Goal: Task Accomplishment & Management: Use online tool/utility

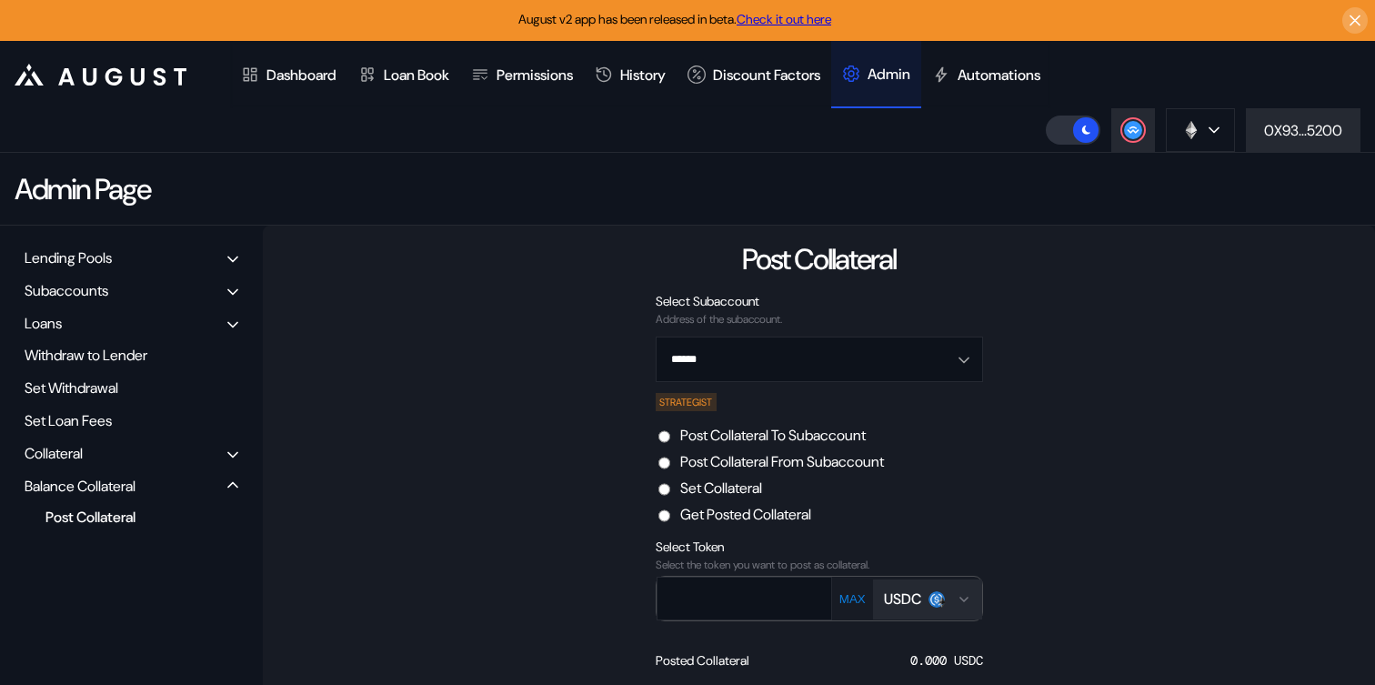
scroll to position [136, 0]
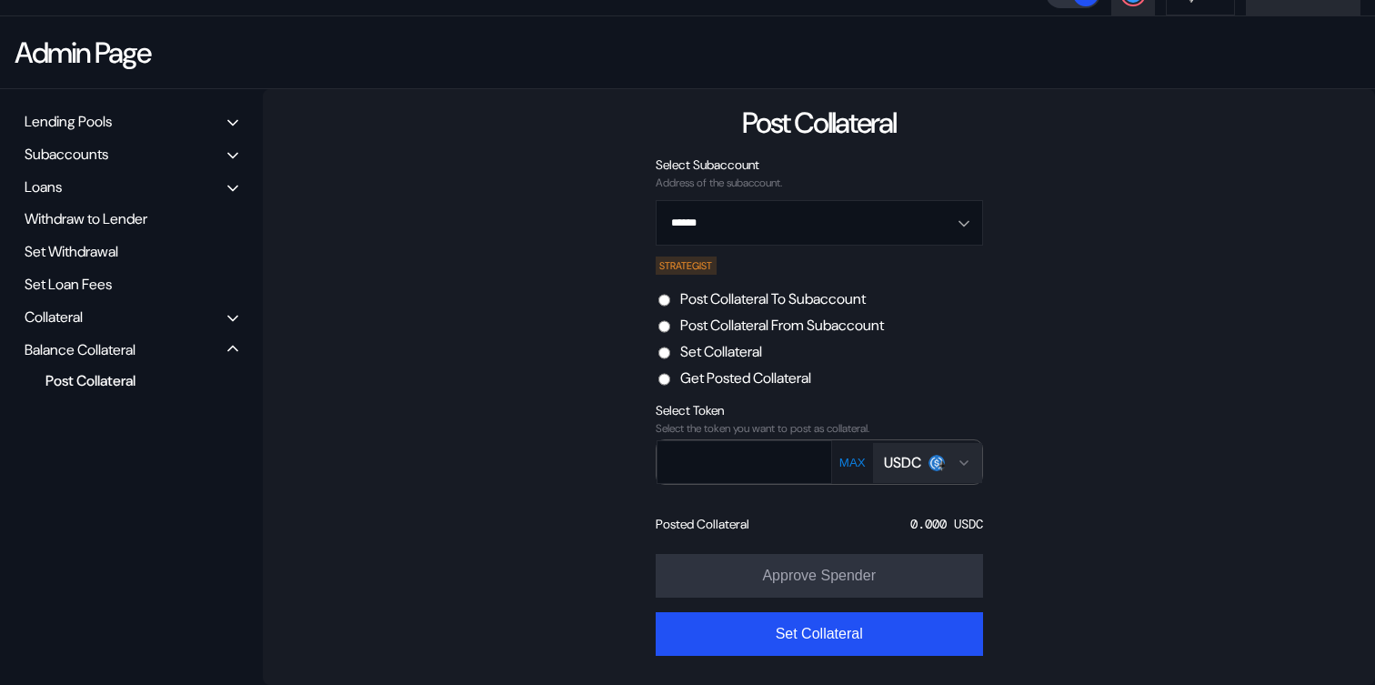
click at [776, 217] on input "******" at bounding box center [809, 223] width 280 height 44
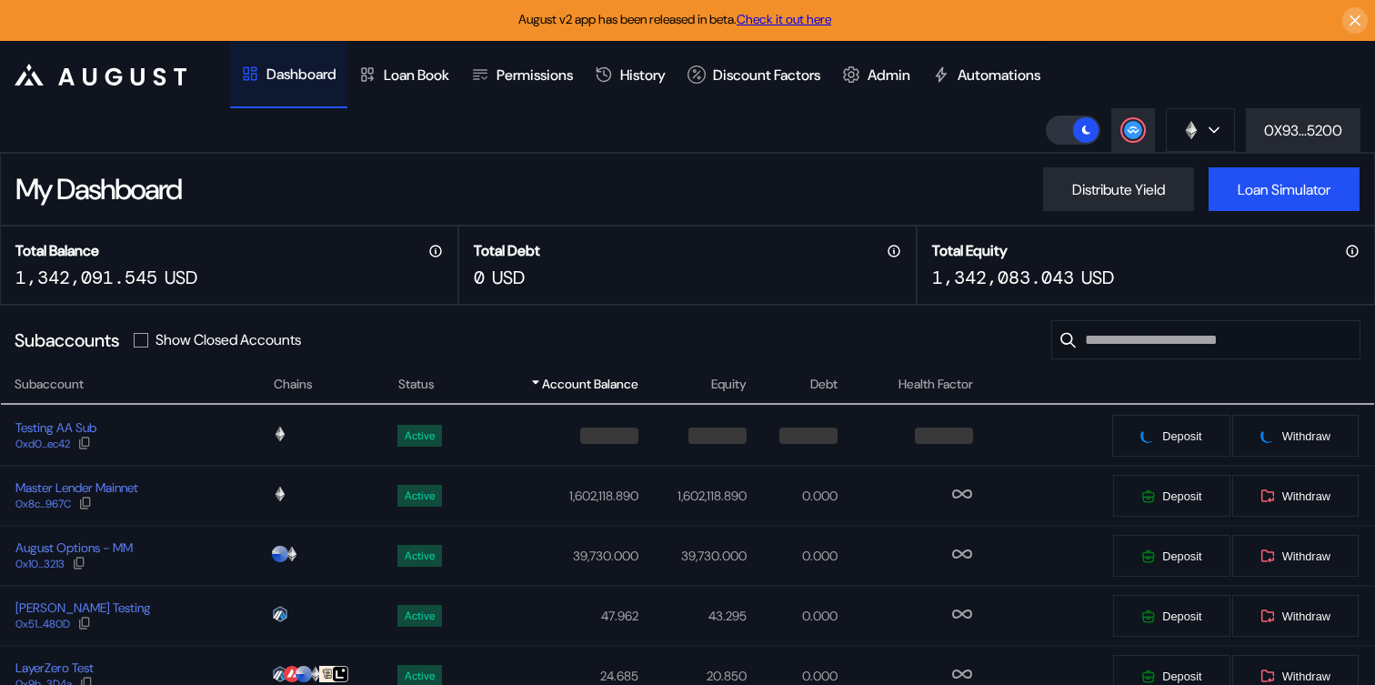
click at [904, 82] on div "Admin" at bounding box center [888, 74] width 43 height 19
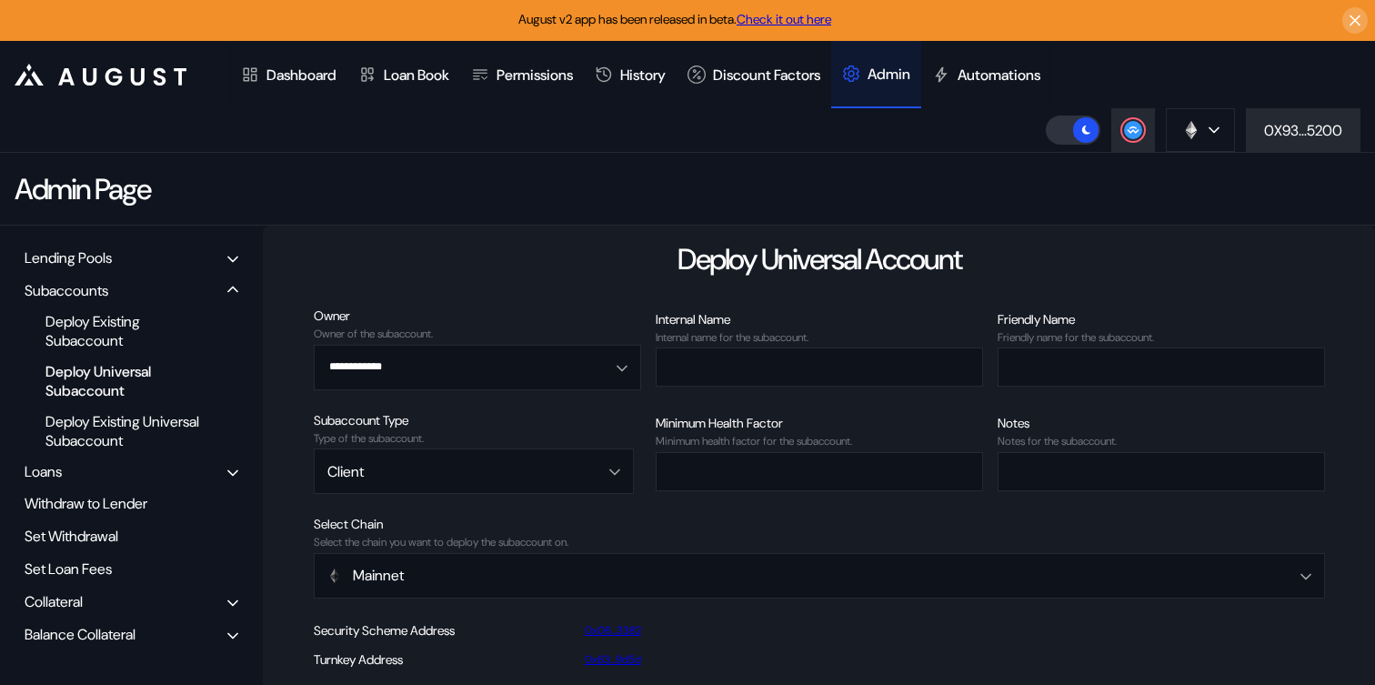
click at [81, 639] on div "Balance Collateral" at bounding box center [80, 634] width 111 height 19
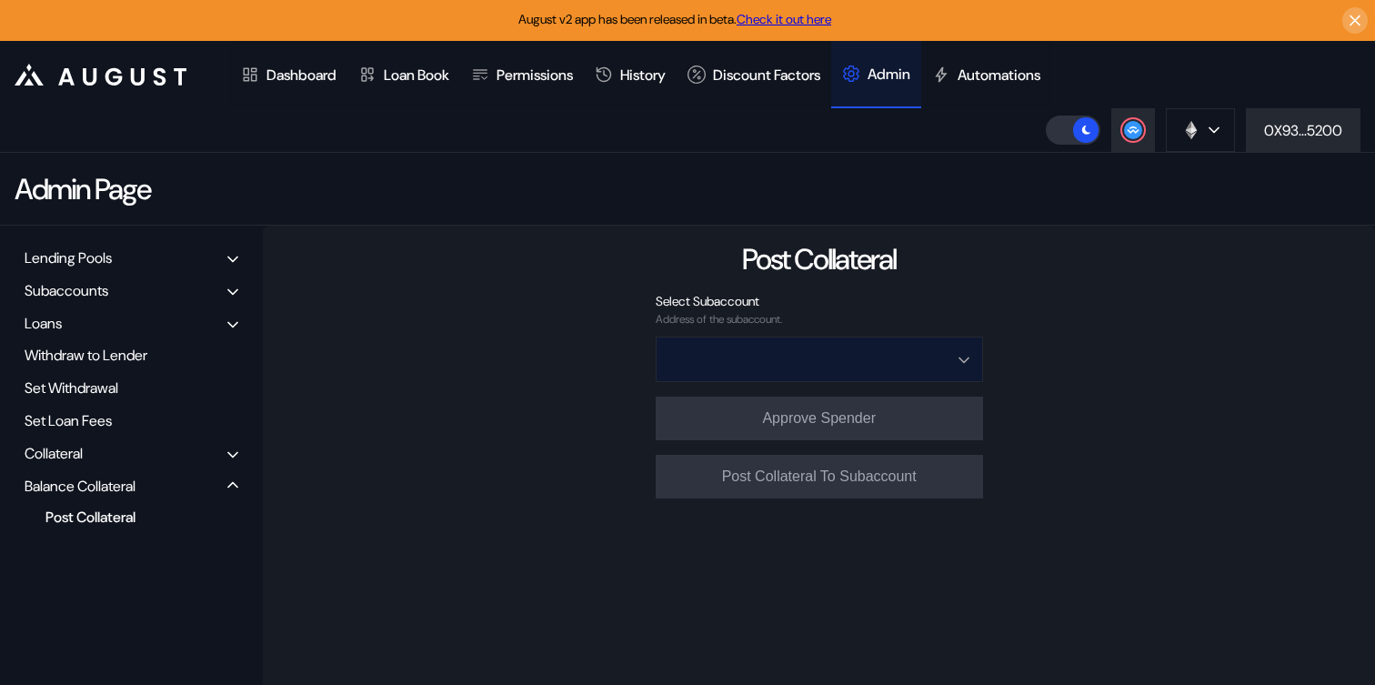
click at [726, 366] on input "Open menu" at bounding box center [809, 359] width 280 height 44
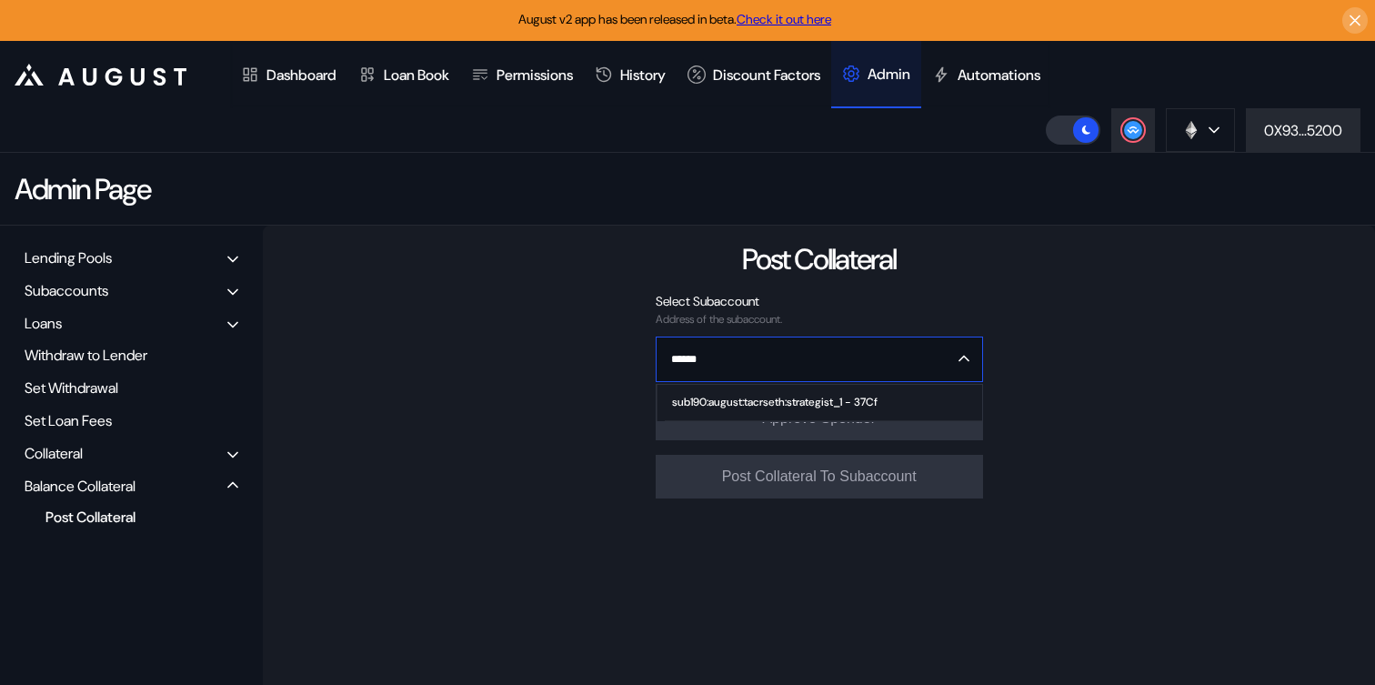
click at [739, 396] on div "sub190:august:tacrseth:strategist_1 - 37Cf" at bounding box center [774, 401] width 205 height 13
type input "**********"
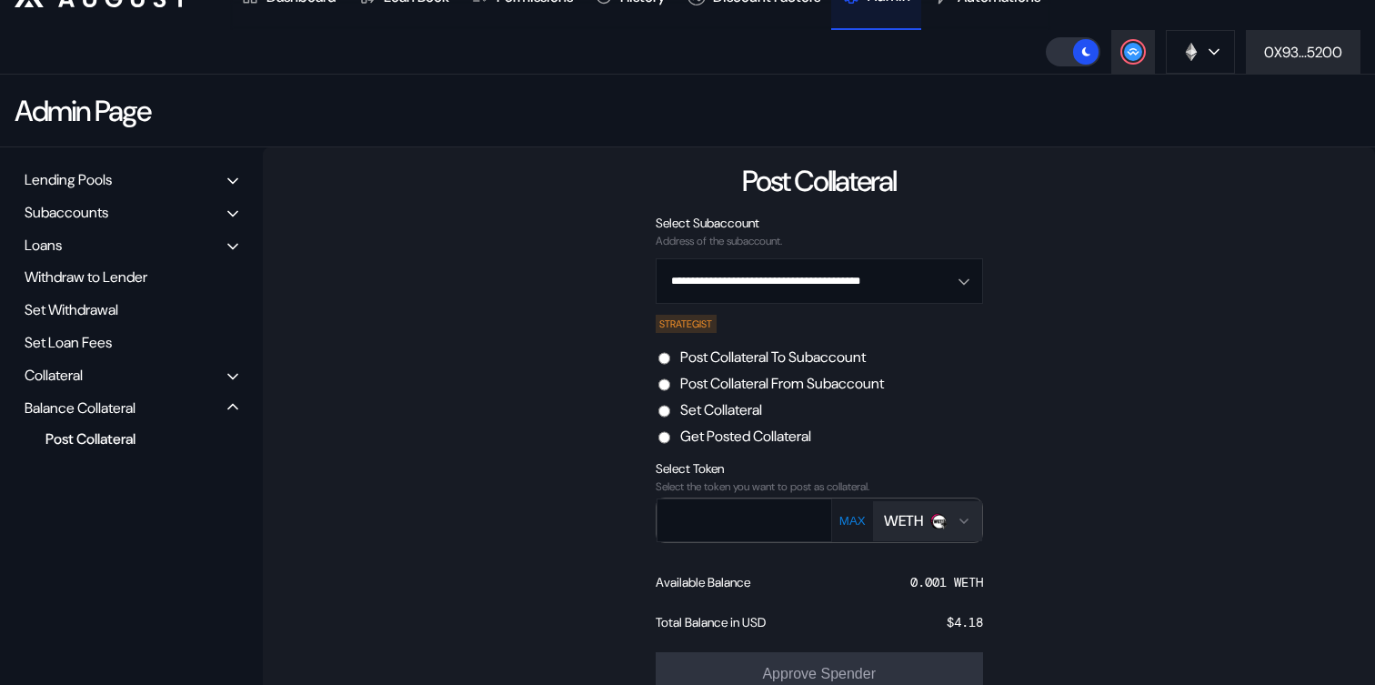
scroll to position [80, 0]
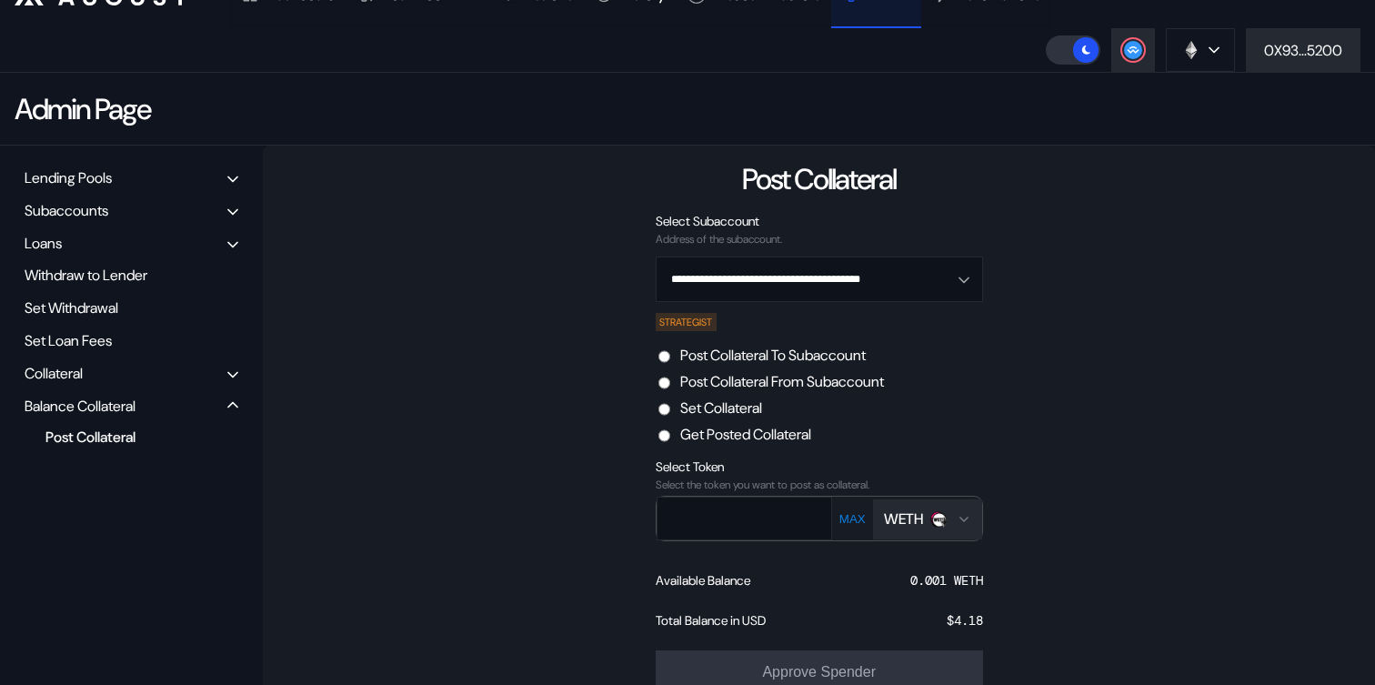
click at [916, 512] on div "WETH" at bounding box center [903, 518] width 39 height 19
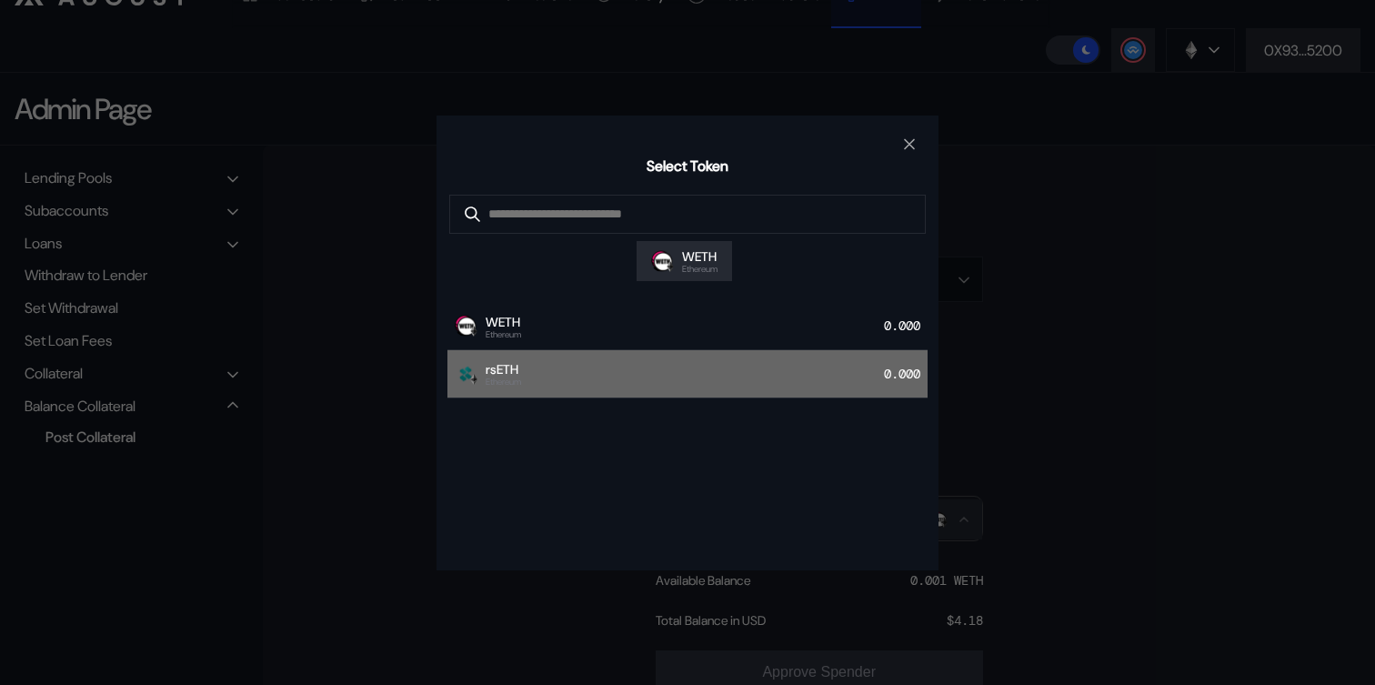
click at [785, 383] on div "rsETH Ethereum 0.000" at bounding box center [687, 374] width 480 height 48
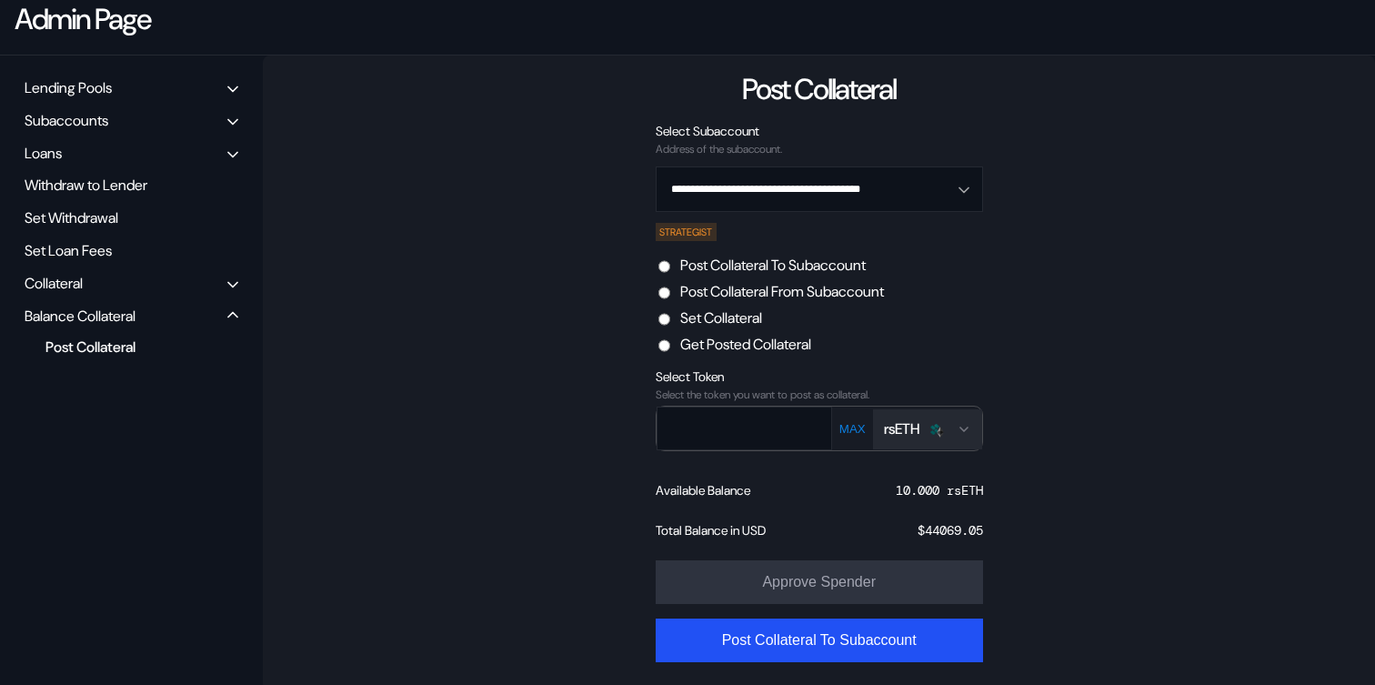
scroll to position [177, 0]
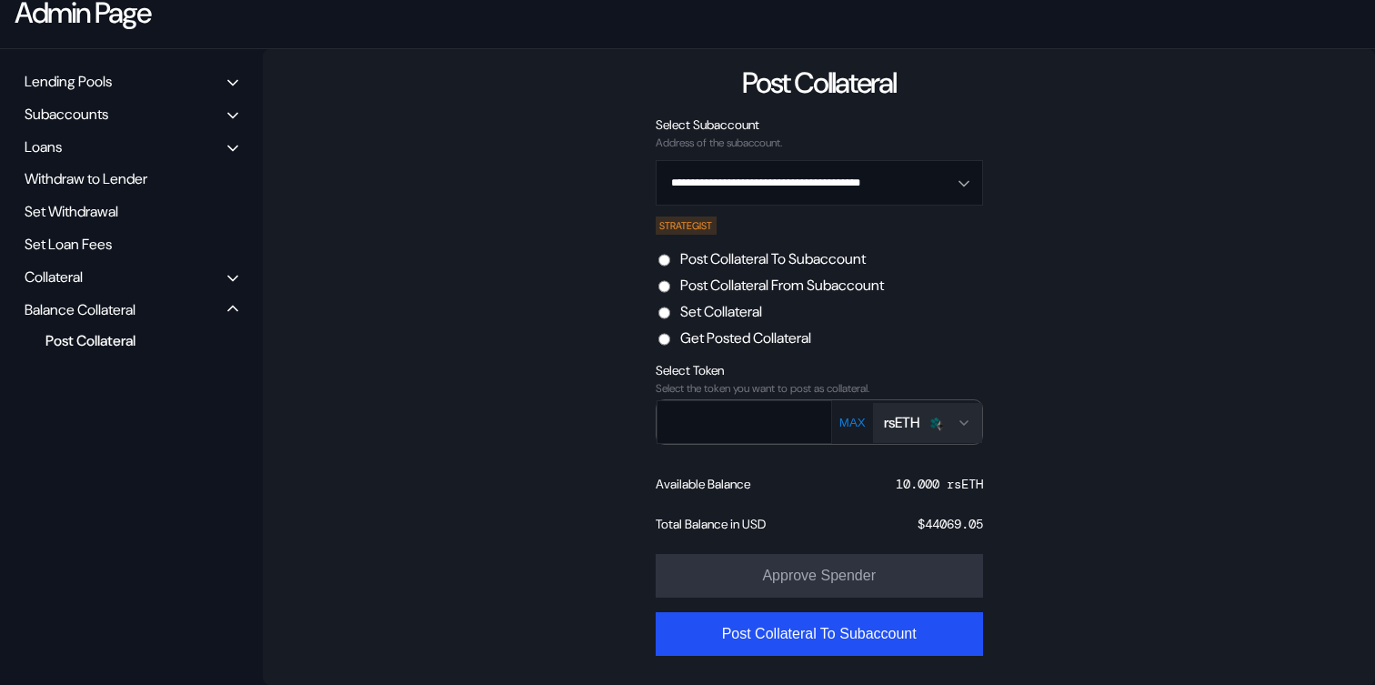
click at [851, 417] on button "MAX" at bounding box center [852, 422] width 37 height 15
type input "****"
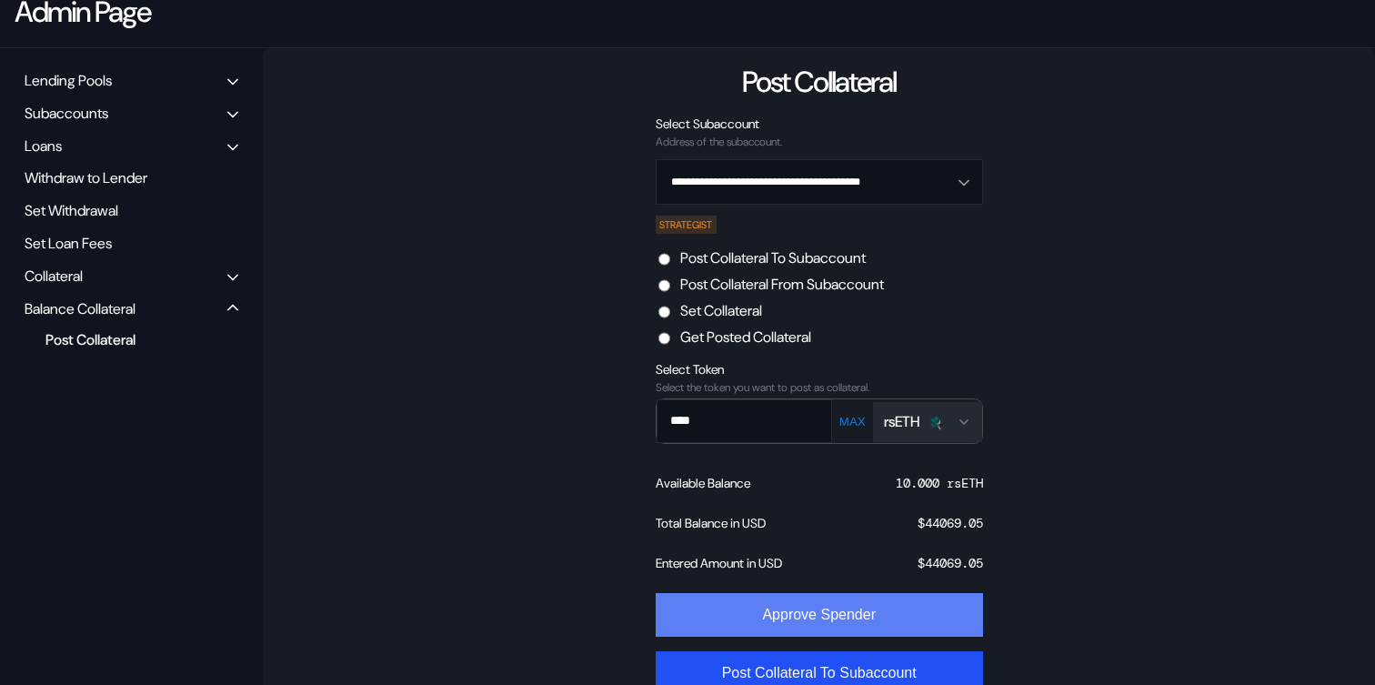
click at [807, 606] on button "Approve Spender" at bounding box center [819, 615] width 327 height 44
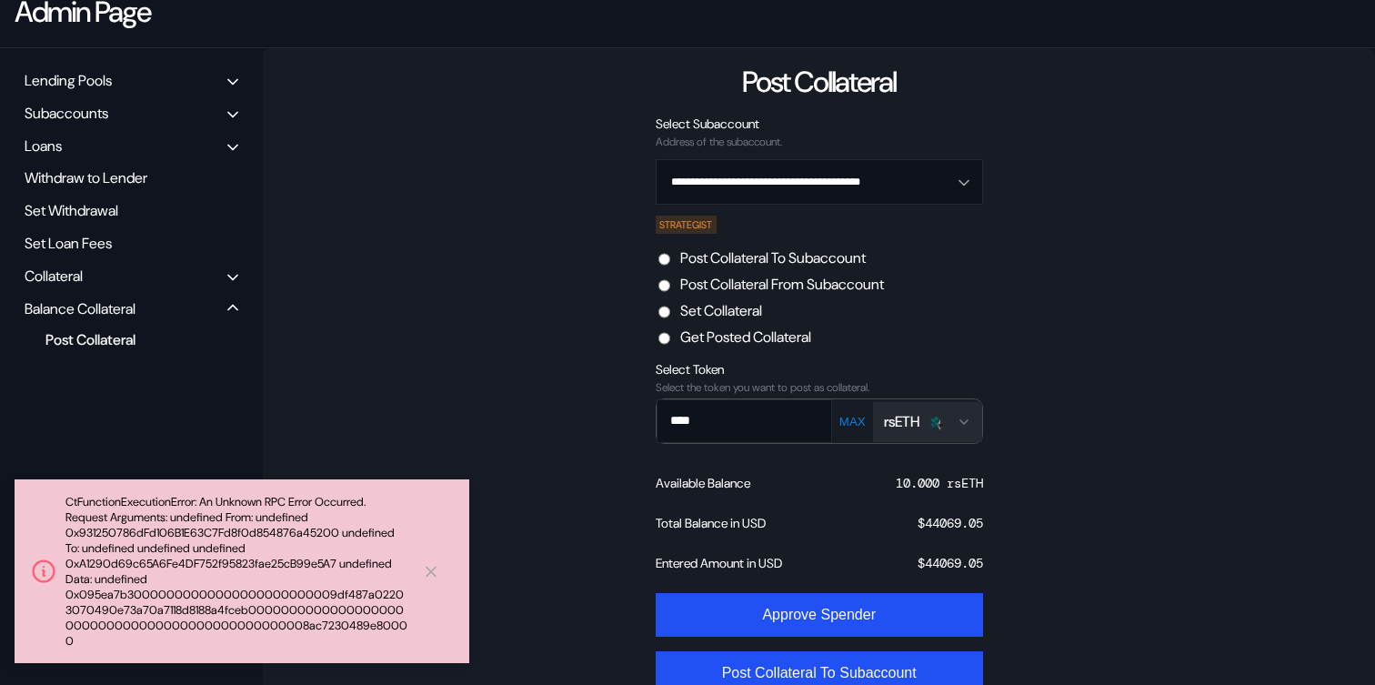
click at [357, 383] on div "**********" at bounding box center [819, 386] width 1112 height 676
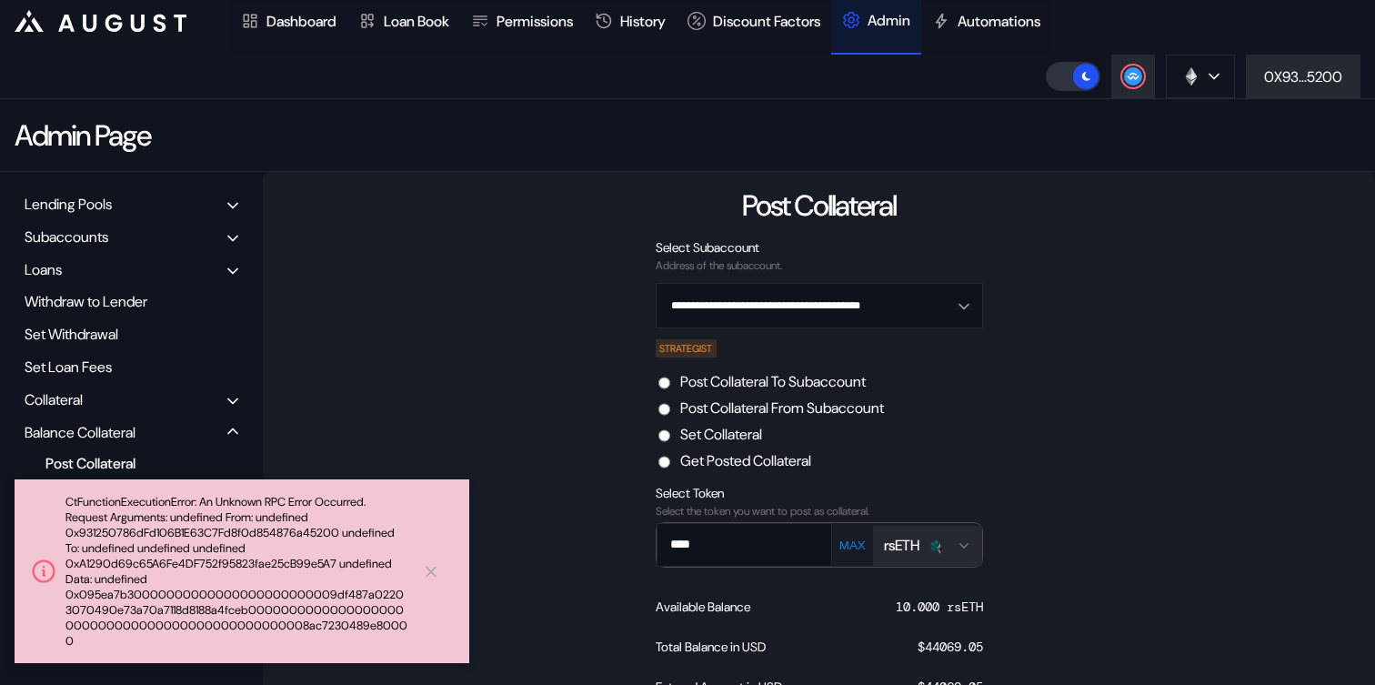
scroll to position [0, 0]
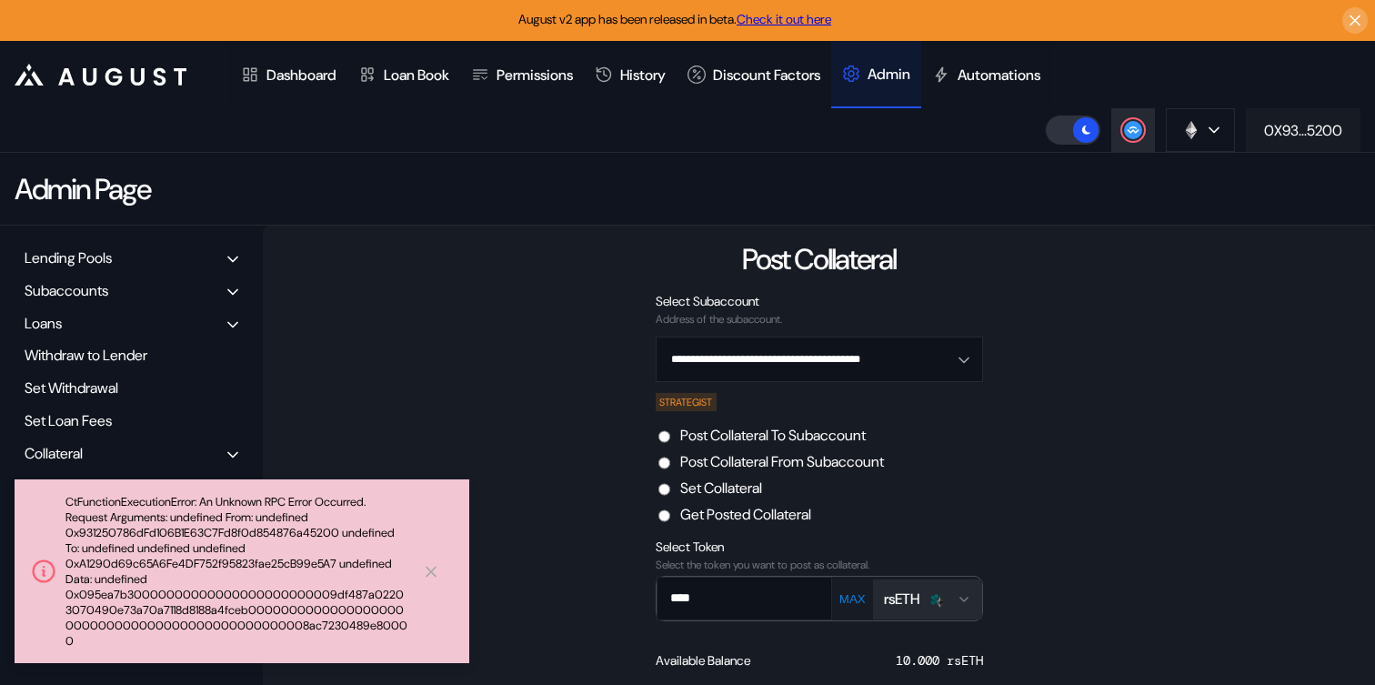
click at [1292, 122] on div "0X93...5200" at bounding box center [1303, 130] width 78 height 19
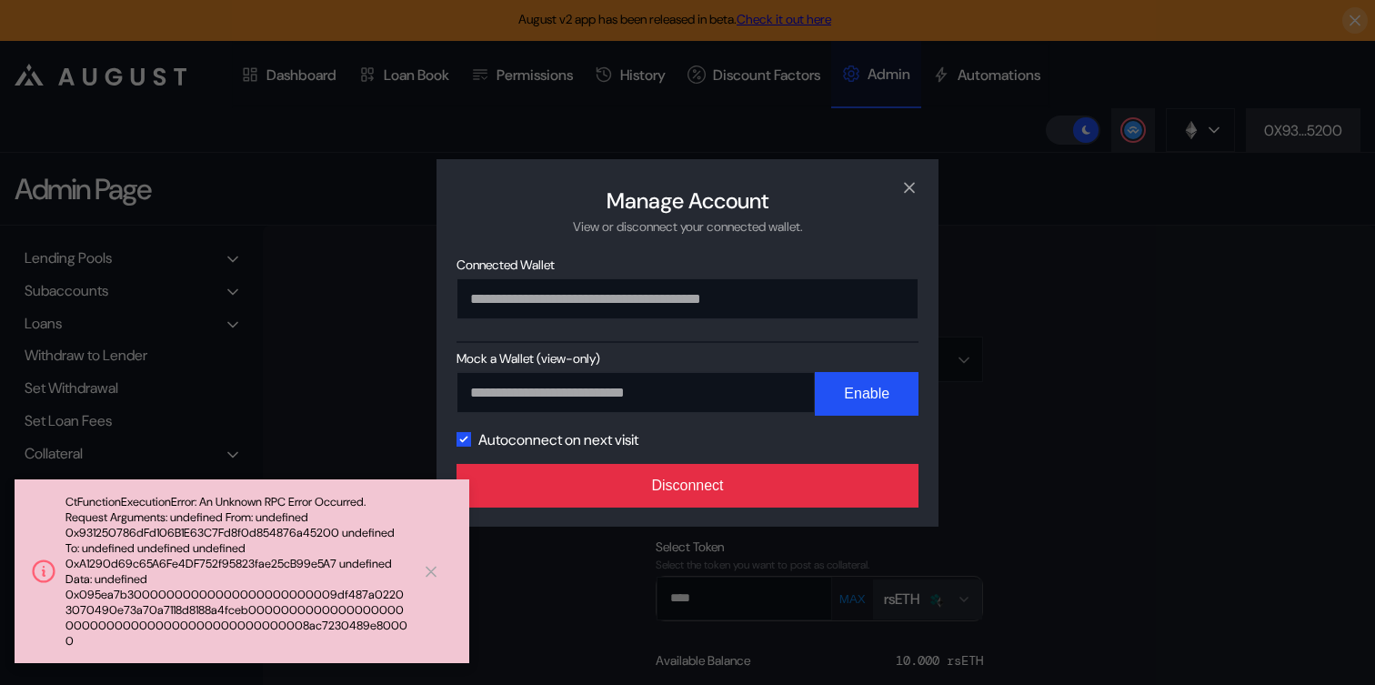
click at [847, 487] on button "Disconnect" at bounding box center [687, 486] width 462 height 44
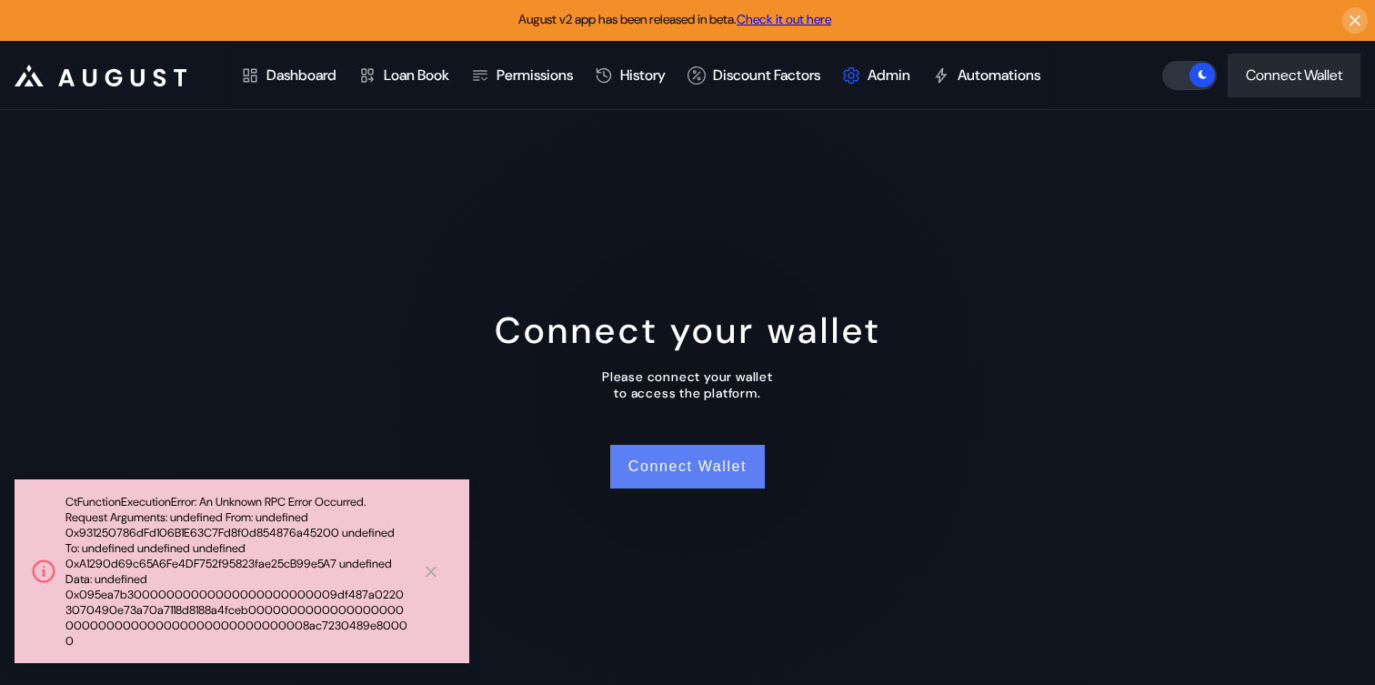
click at [691, 475] on button "Connect Wallet" at bounding box center [687, 467] width 155 height 44
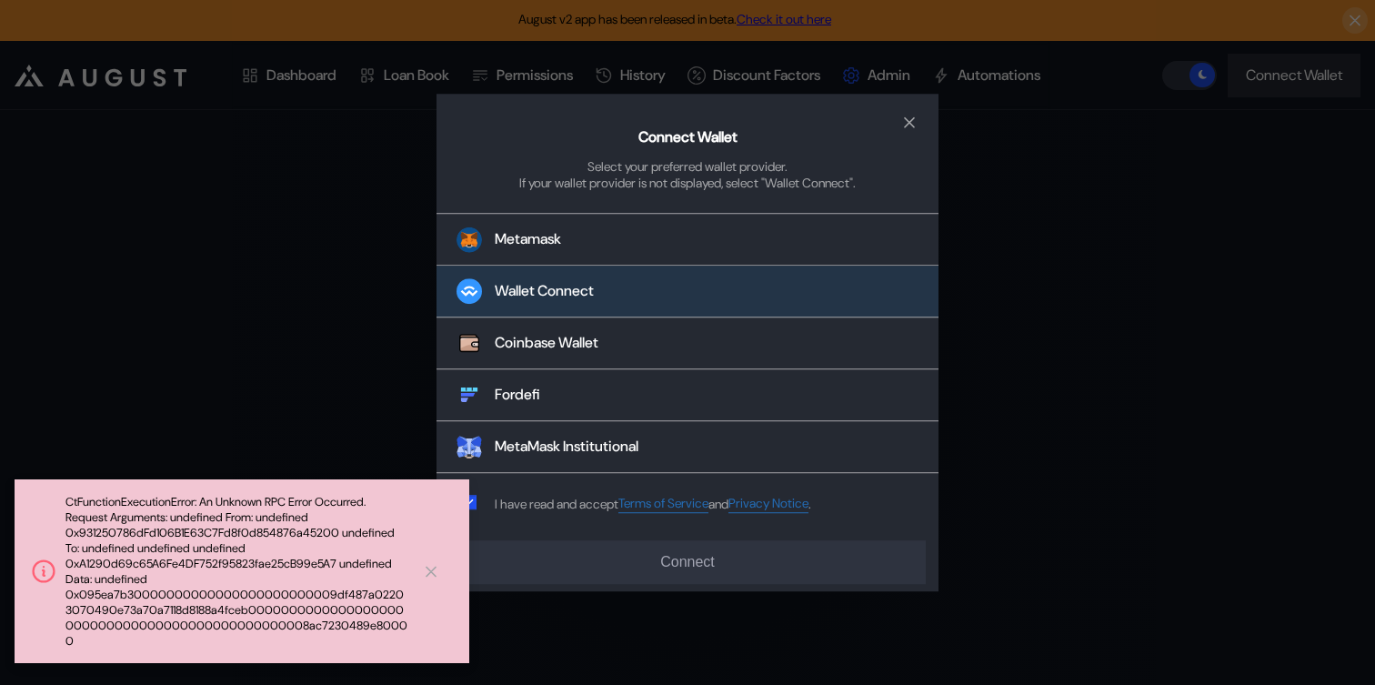
click at [644, 308] on button "Wallet Connect" at bounding box center [687, 292] width 502 height 52
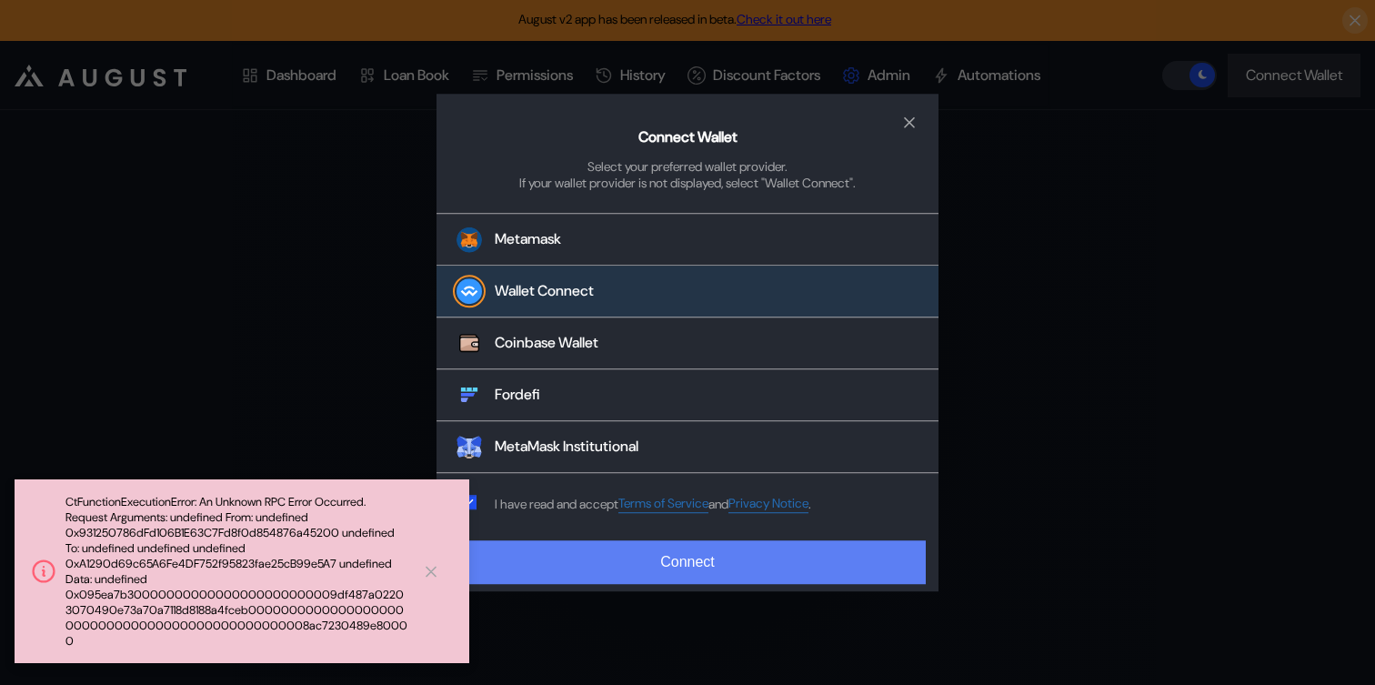
click at [655, 545] on button "Connect" at bounding box center [687, 562] width 476 height 44
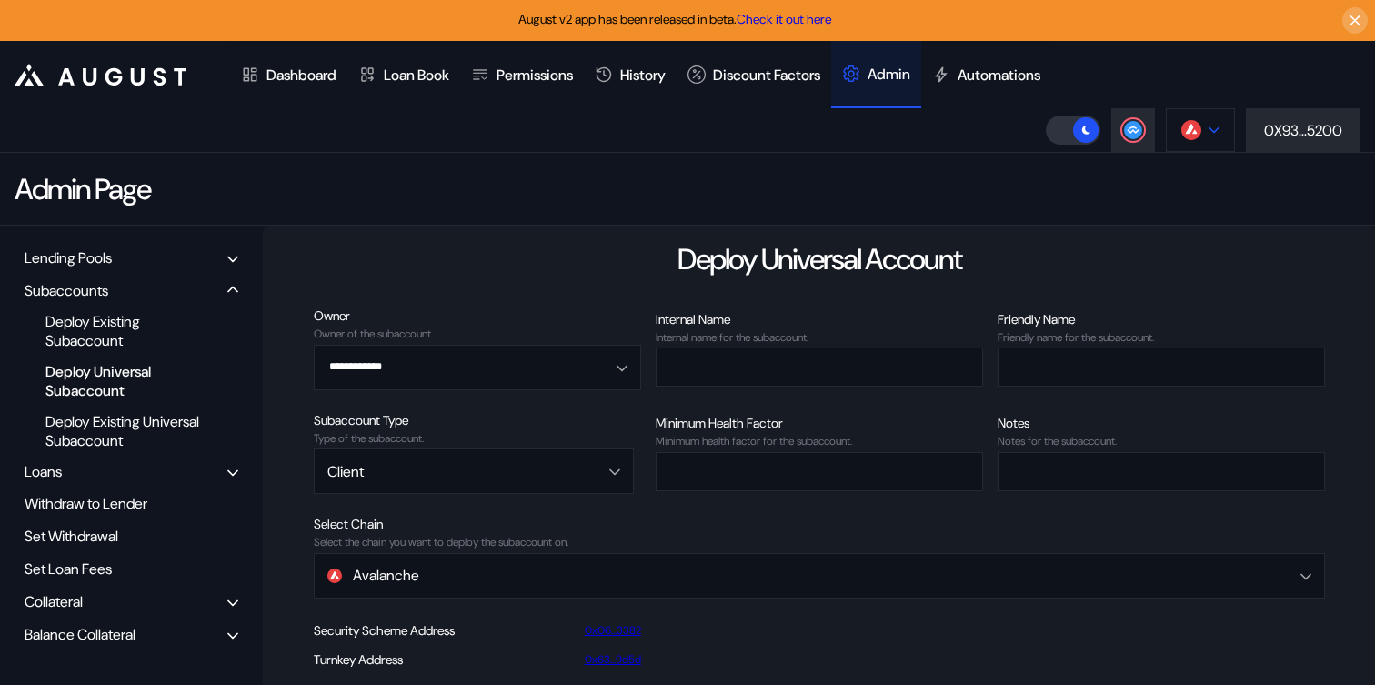
click at [1207, 137] on button at bounding box center [1200, 130] width 69 height 44
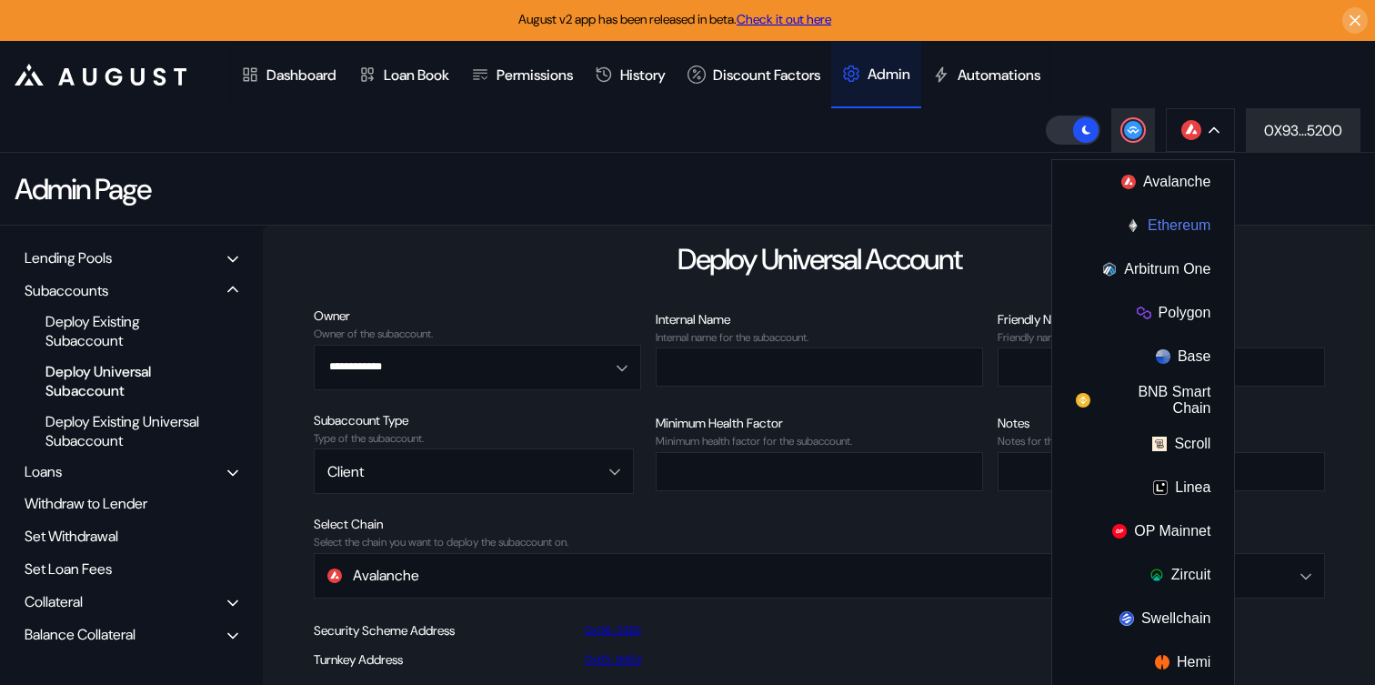
click at [1178, 237] on button "Ethereum" at bounding box center [1143, 226] width 182 height 44
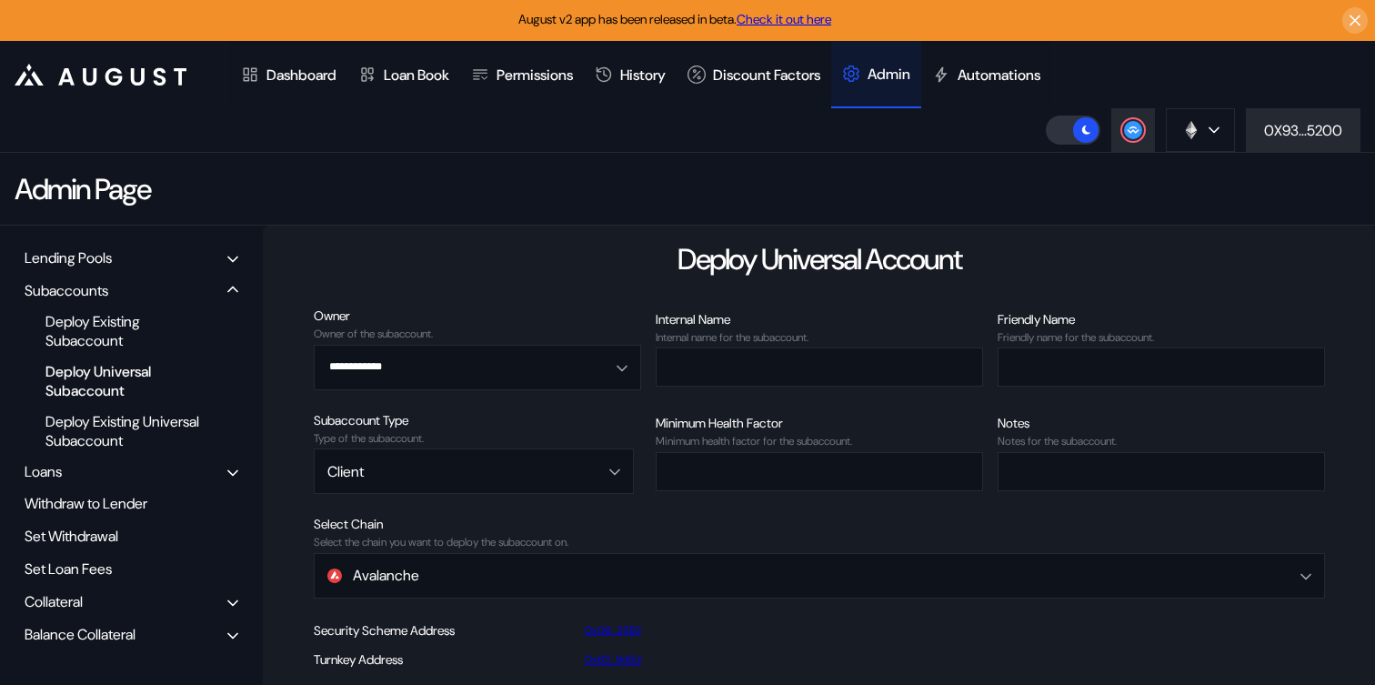
click at [173, 641] on div "Balance Collateral" at bounding box center [131, 634] width 226 height 28
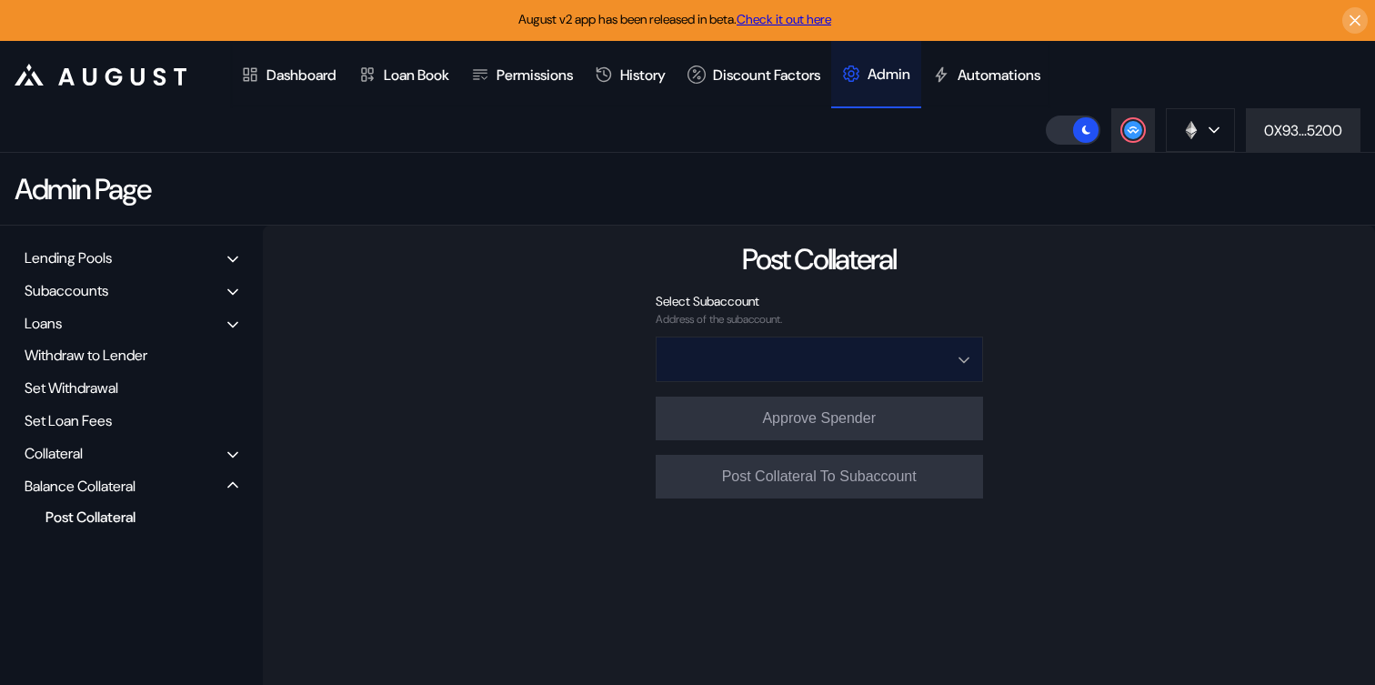
click at [819, 349] on input "Open menu" at bounding box center [809, 359] width 280 height 44
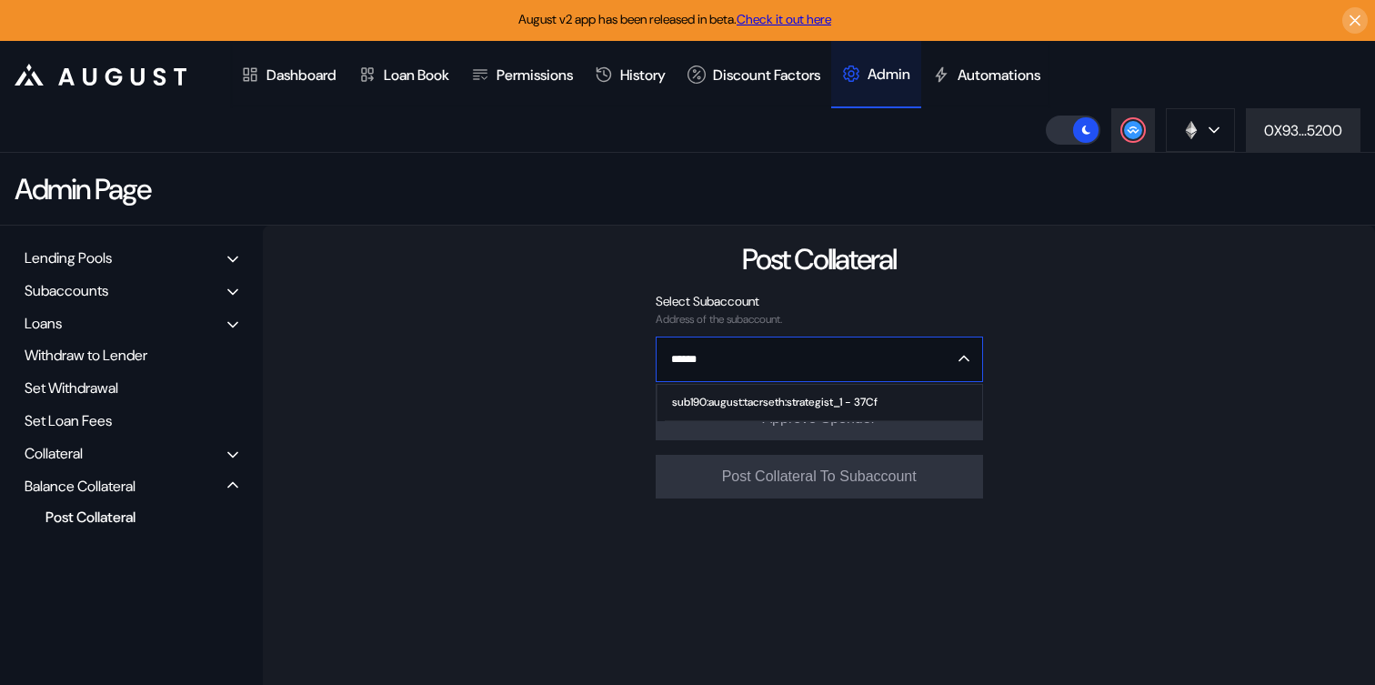
click at [820, 396] on div "sub190:august:tacrseth:strategist_1 - 37Cf" at bounding box center [774, 401] width 205 height 13
type input "**********"
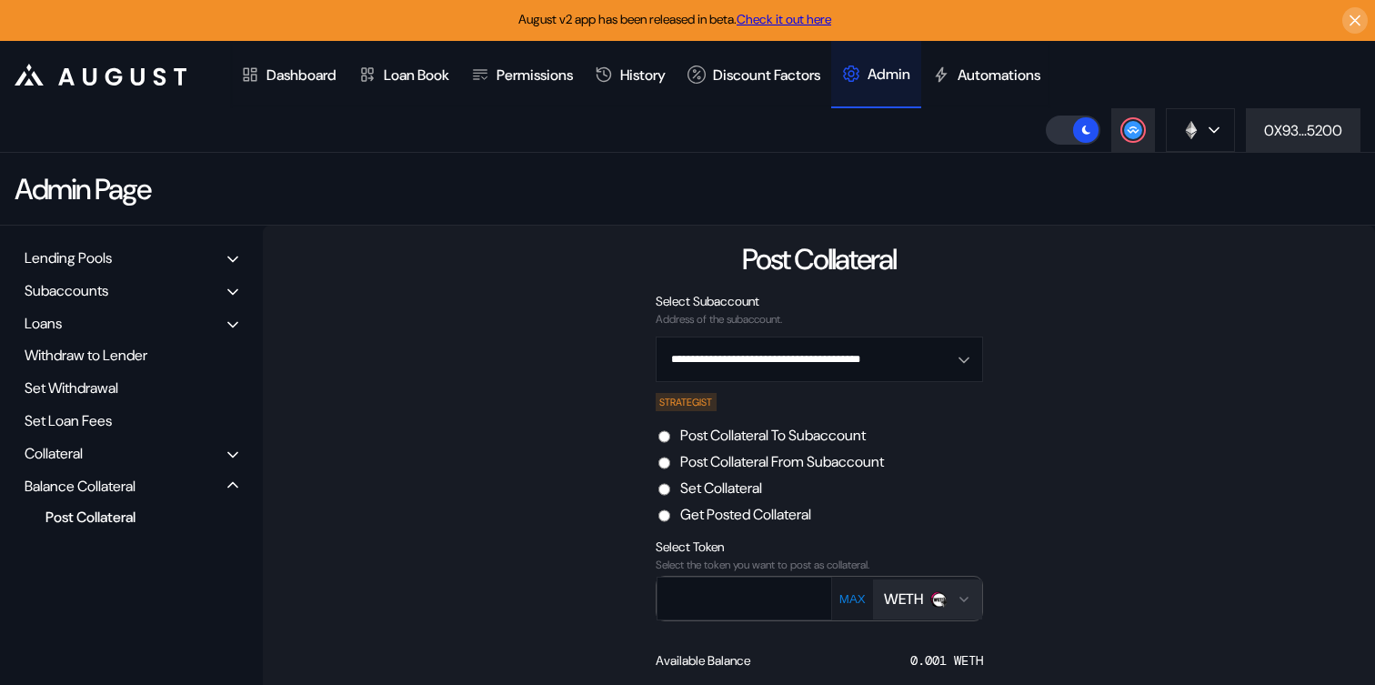
click at [923, 606] on div "WETH" at bounding box center [903, 598] width 39 height 19
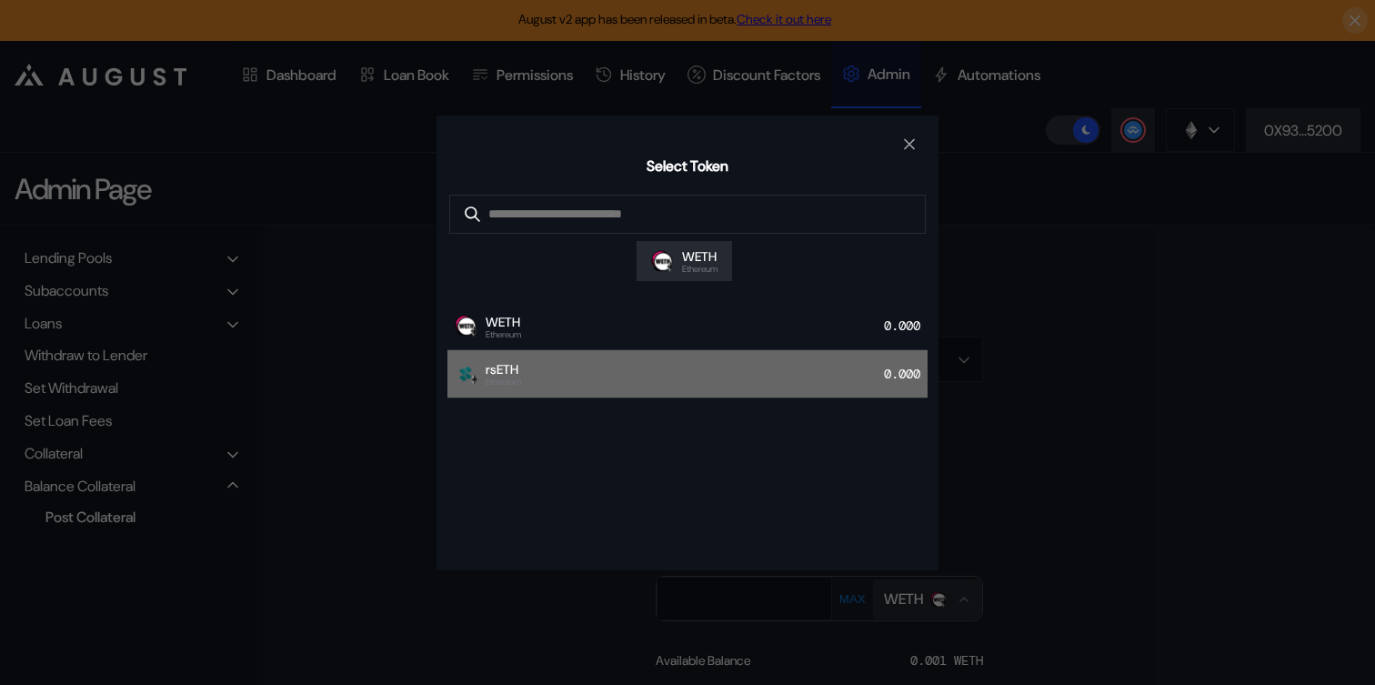
click at [617, 388] on div "rsETH Ethereum 0.000" at bounding box center [687, 374] width 480 height 48
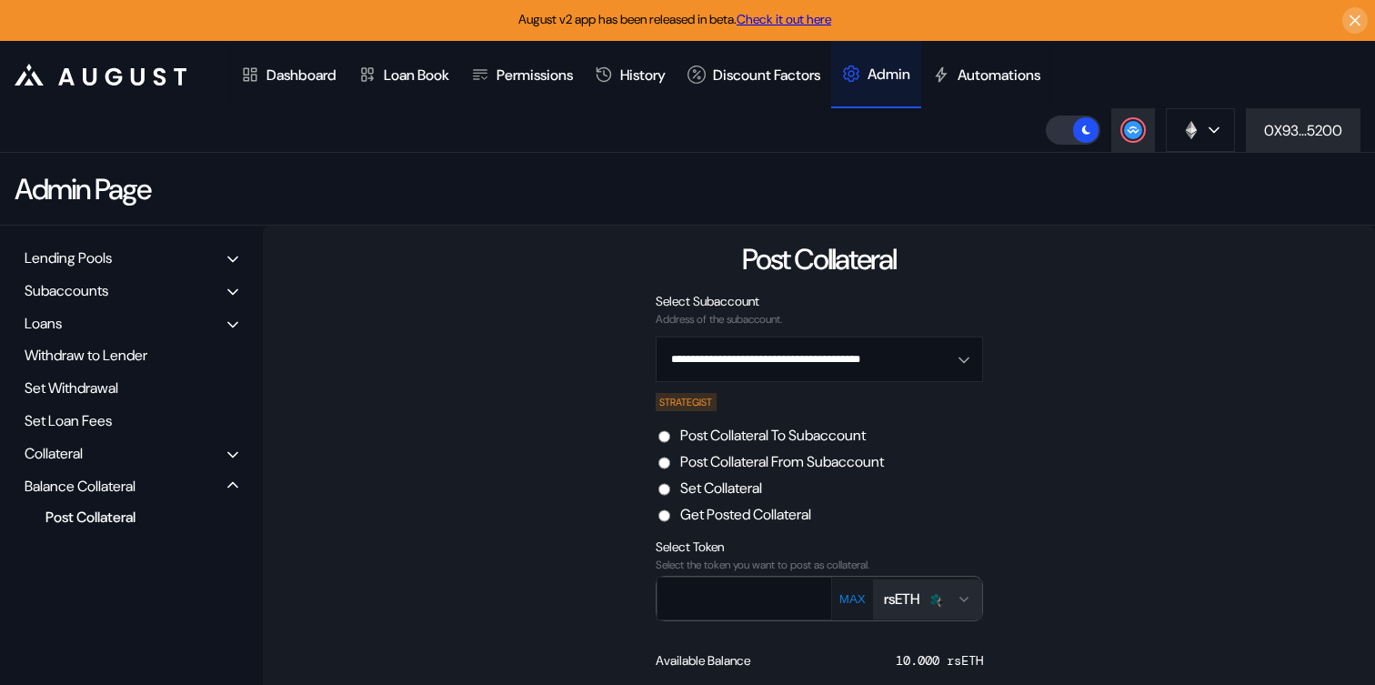
scroll to position [177, 0]
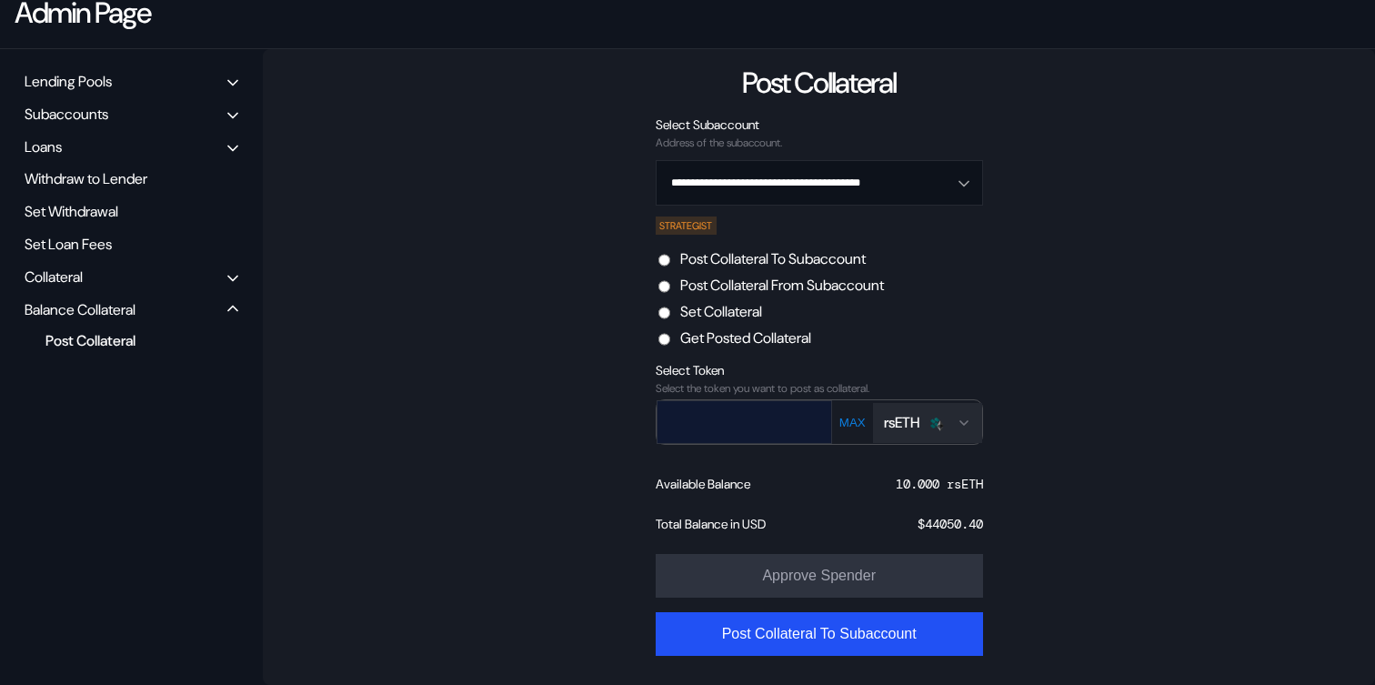
click at [760, 430] on input "text" at bounding box center [730, 421] width 147 height 37
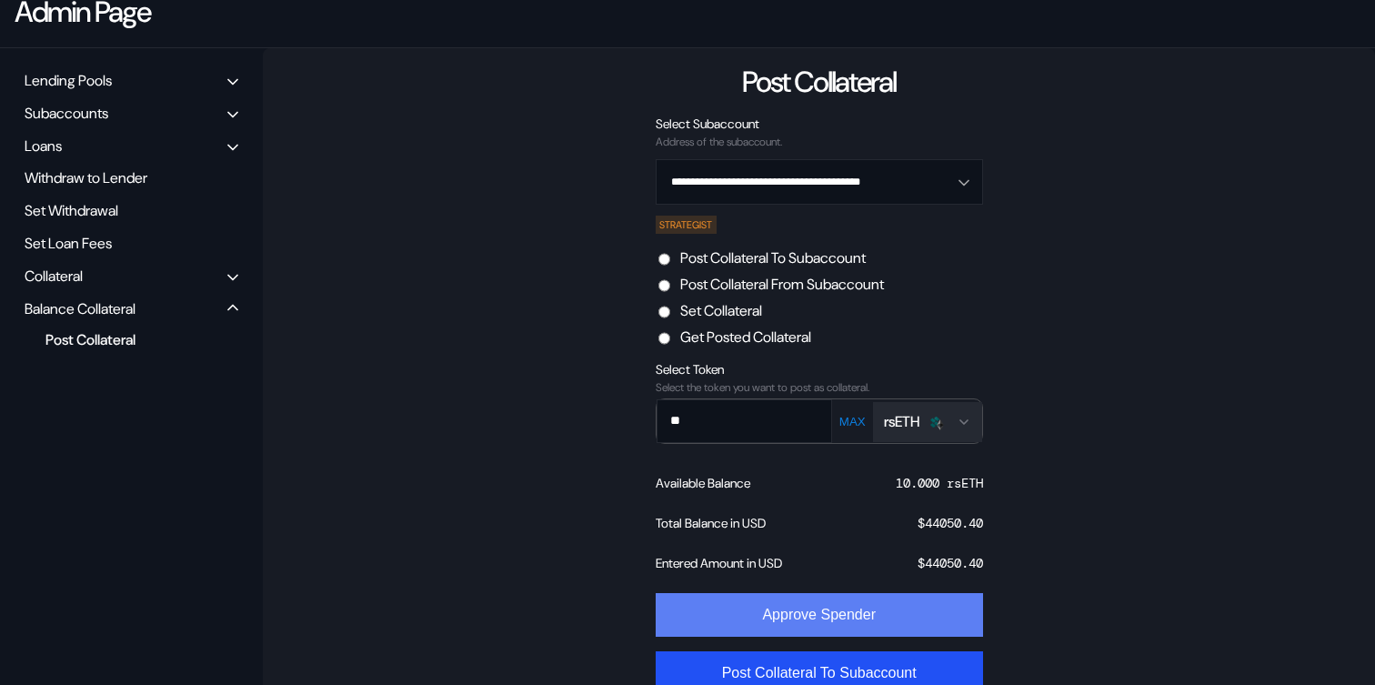
type input "**"
click at [837, 610] on button "Approve Spender" at bounding box center [819, 615] width 327 height 44
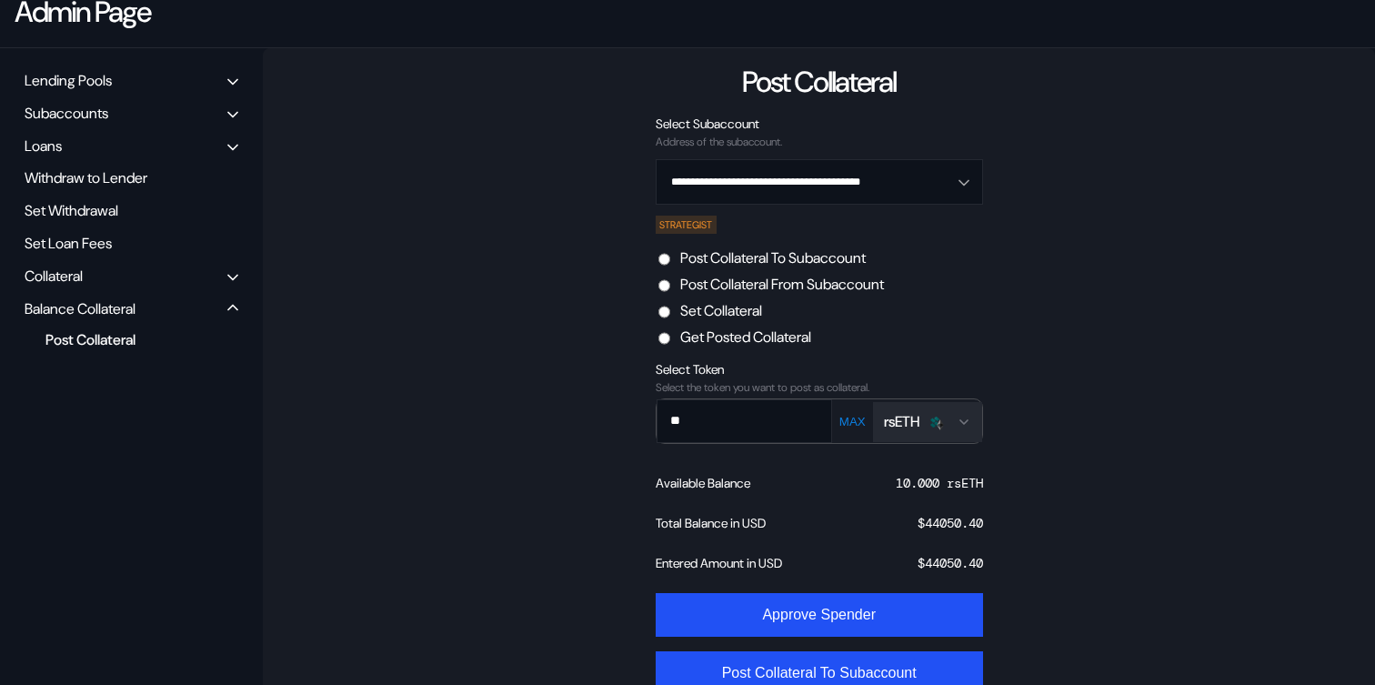
scroll to position [130, 0]
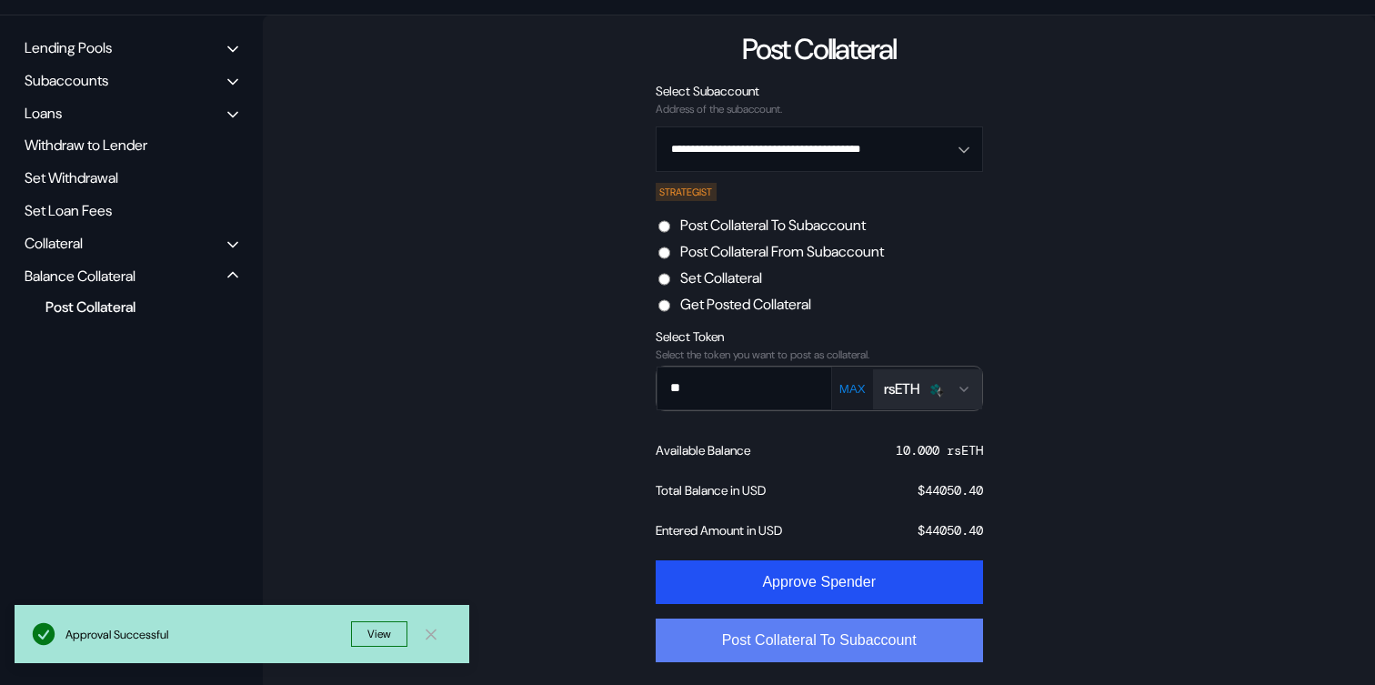
click at [782, 646] on button "Post Collateral To Subaccount" at bounding box center [819, 640] width 327 height 44
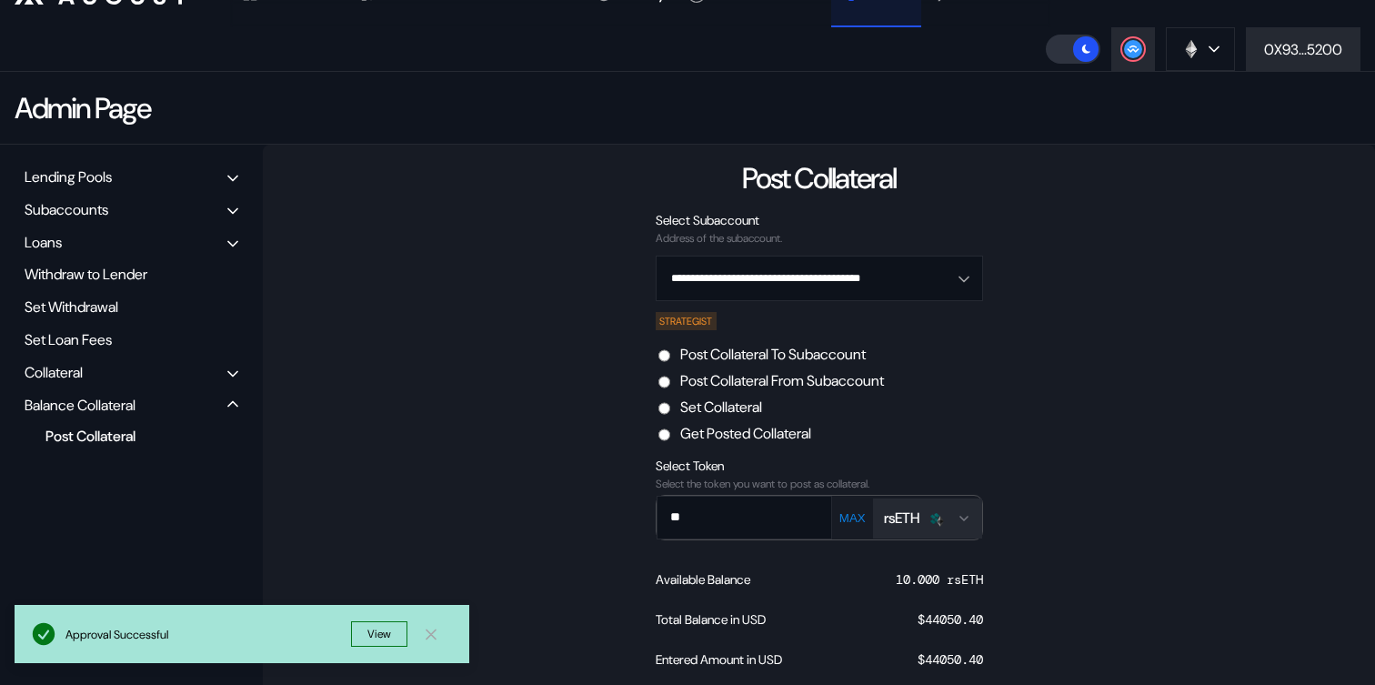
scroll to position [0, 0]
